Goal: Find specific page/section: Find specific page/section

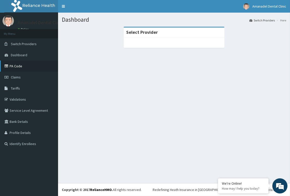
click at [19, 69] on link "PA Code" at bounding box center [29, 66] width 58 height 11
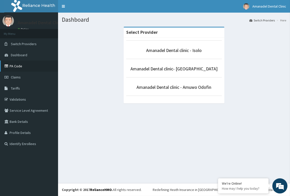
click at [35, 67] on link "PA Code" at bounding box center [29, 66] width 58 height 11
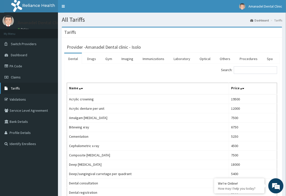
drag, startPoint x: 22, startPoint y: 66, endPoint x: 18, endPoint y: 87, distance: 22.2
